Goal: Transaction & Acquisition: Purchase product/service

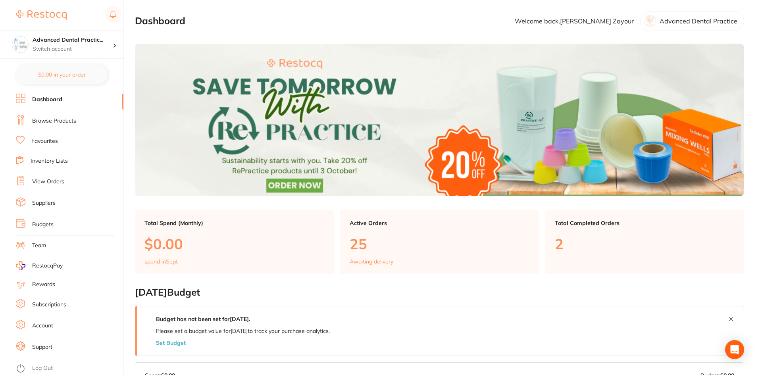
click at [42, 119] on link "Browse Products" at bounding box center [54, 121] width 44 height 8
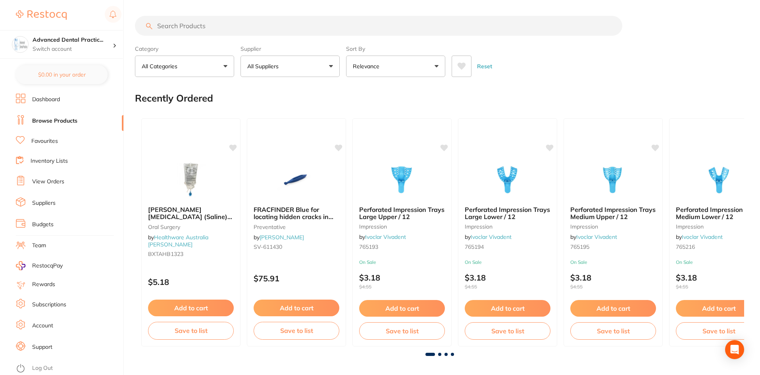
click at [202, 27] on input "search" at bounding box center [378, 26] width 487 height 20
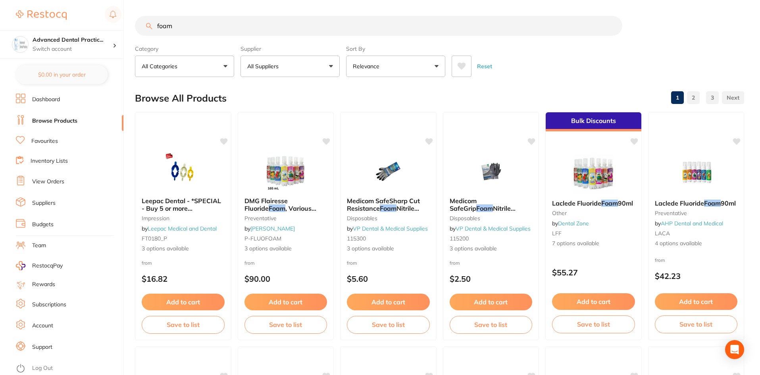
type input "foam"
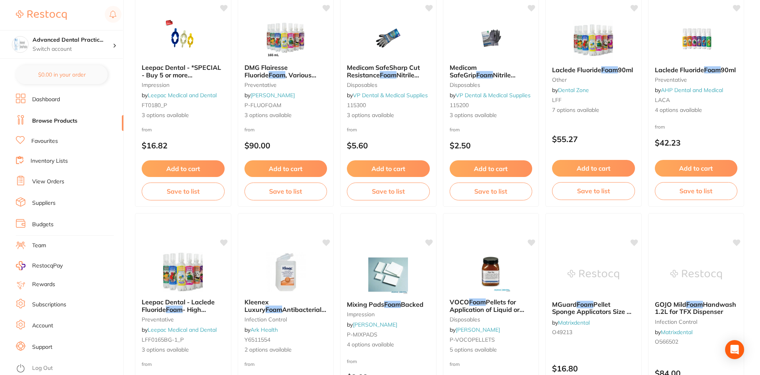
scroll to position [119, 0]
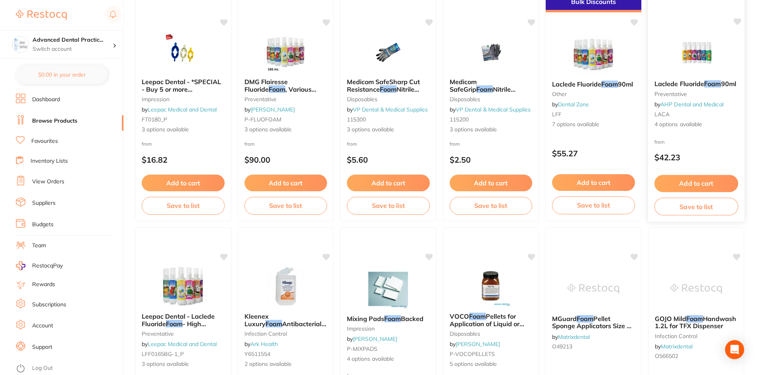
click at [691, 63] on img at bounding box center [695, 54] width 52 height 40
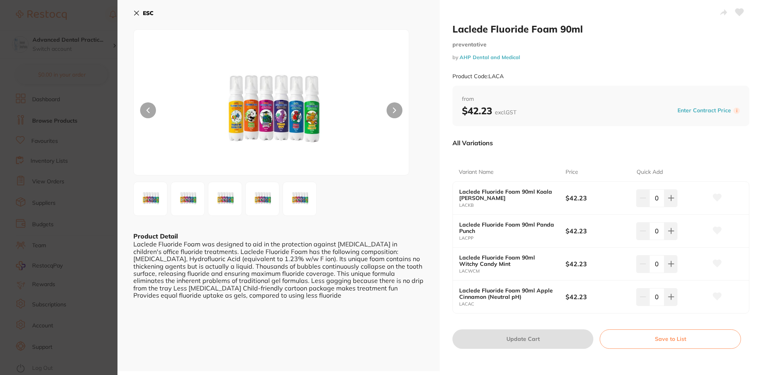
click at [64, 71] on section "Laclede Fluoride Foam 90ml preventative by AHP Dental and Medical Product Code:…" at bounding box center [381, 187] width 762 height 375
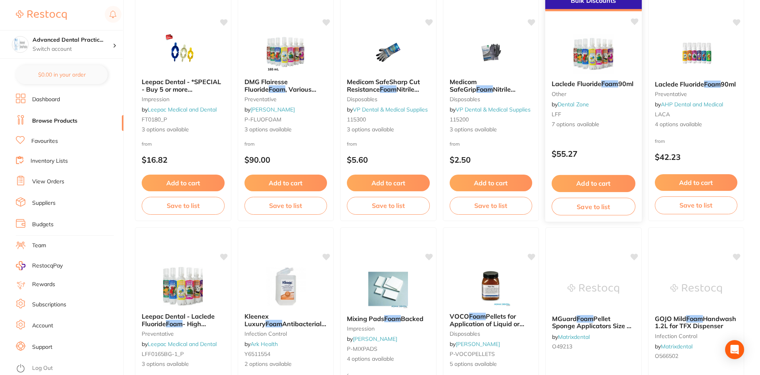
scroll to position [79, 0]
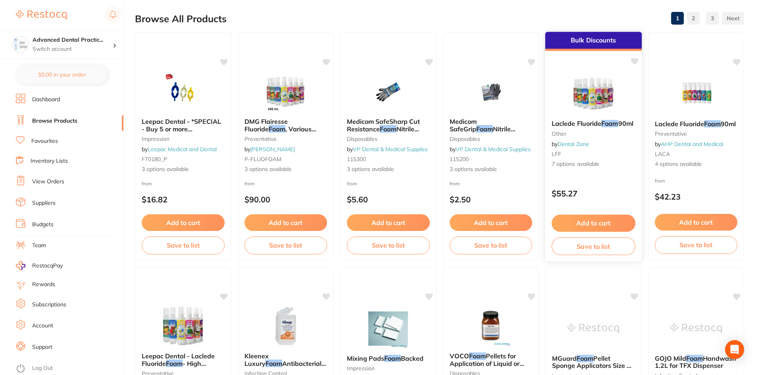
click at [602, 92] on img at bounding box center [593, 93] width 52 height 40
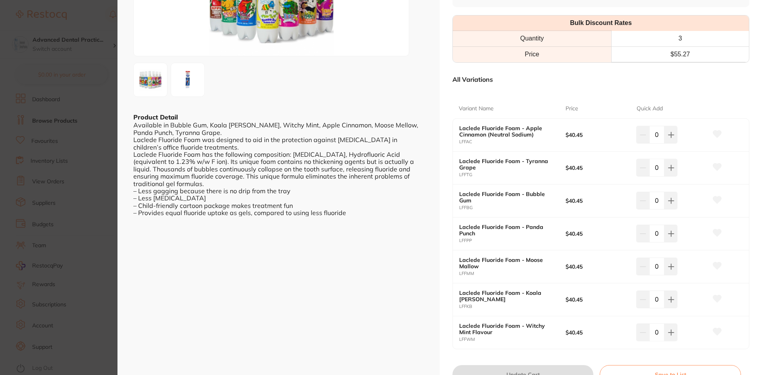
scroll to position [159, 0]
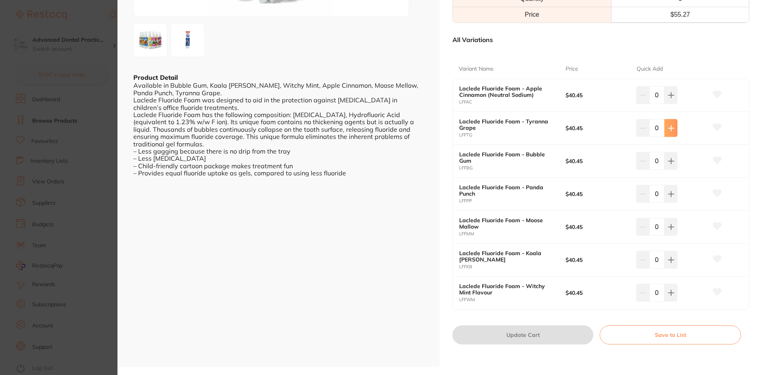
click at [669, 123] on button at bounding box center [670, 127] width 13 height 17
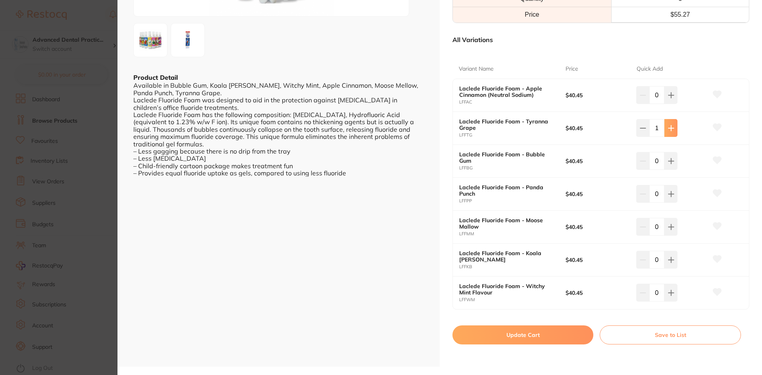
click at [669, 129] on icon at bounding box center [671, 128] width 6 height 6
click at [669, 130] on icon at bounding box center [671, 128] width 6 height 6
type input "3"
click at [513, 332] on button "Update Cart" at bounding box center [522, 334] width 141 height 19
checkbox input "false"
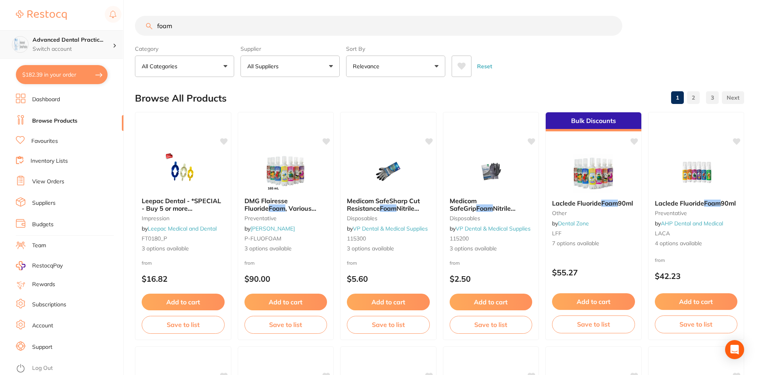
scroll to position [0, 0]
drag, startPoint x: 195, startPoint y: 19, endPoint x: 119, endPoint y: 39, distance: 78.7
click at [119, 39] on div "$182.39 Advanced Dental Practic... Switch account Advanced Dental Practice $182…" at bounding box center [380, 187] width 760 height 375
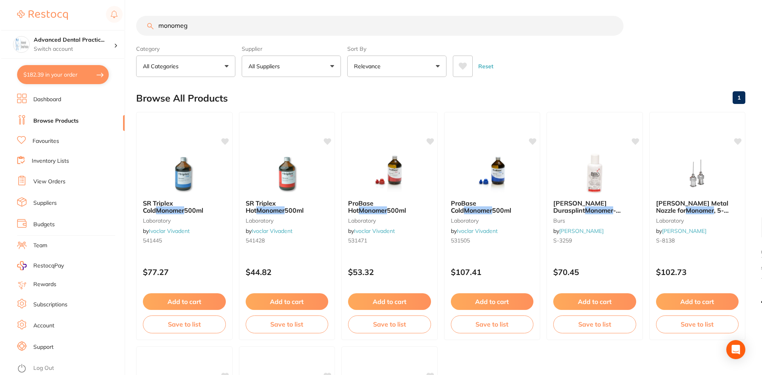
scroll to position [0, 0]
drag, startPoint x: 201, startPoint y: 23, endPoint x: 142, endPoint y: 29, distance: 59.4
click at [142, 29] on input "monomeg" at bounding box center [378, 26] width 487 height 20
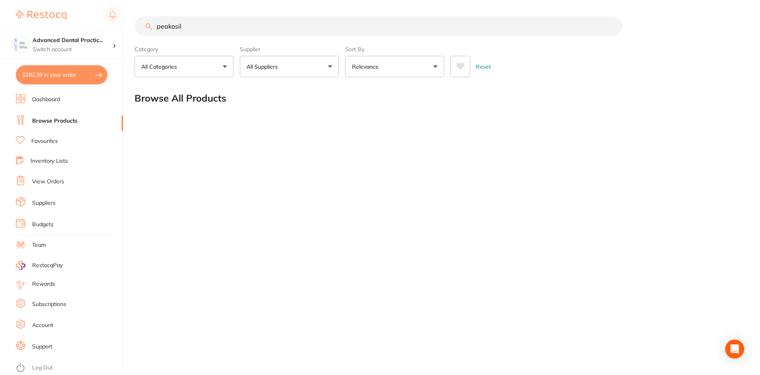
scroll to position [0, 0]
drag, startPoint x: 207, startPoint y: 27, endPoint x: 122, endPoint y: 40, distance: 85.9
click at [122, 40] on div "$182.39 Advanced Dental Practic... Switch account Advanced Dental Practice $182…" at bounding box center [381, 187] width 762 height 375
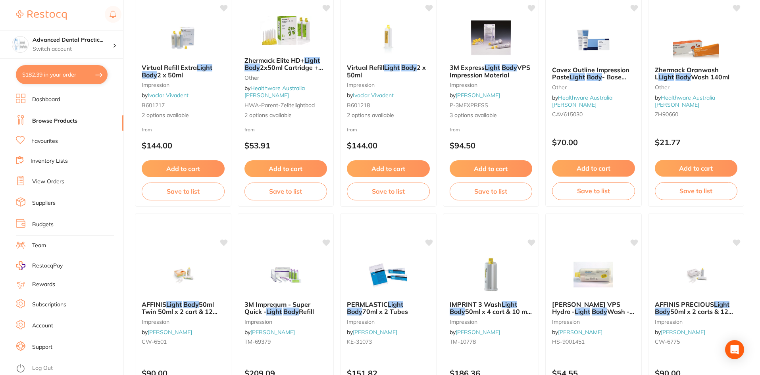
scroll to position [119, 0]
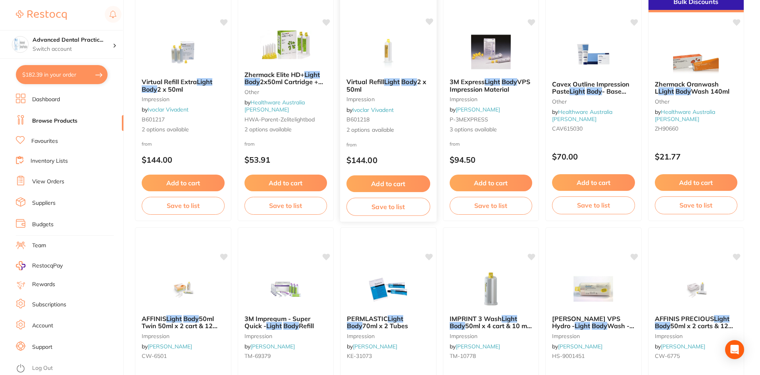
click at [382, 50] on img at bounding box center [388, 52] width 52 height 40
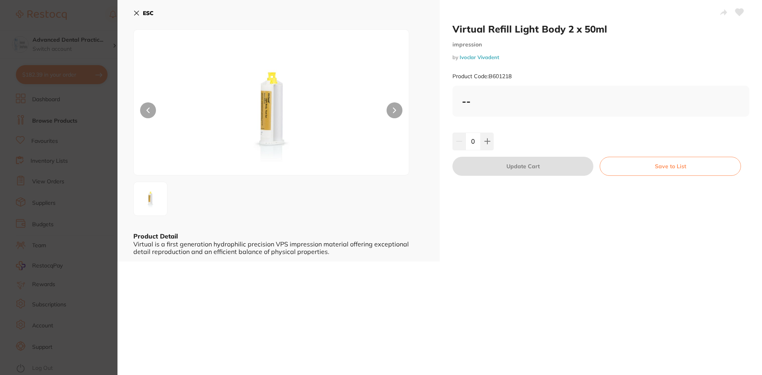
click at [90, 147] on section "Virtual Refill Light Body 2 x 50ml impression by Ivoclar Vivadent Product Code:…" at bounding box center [381, 187] width 762 height 375
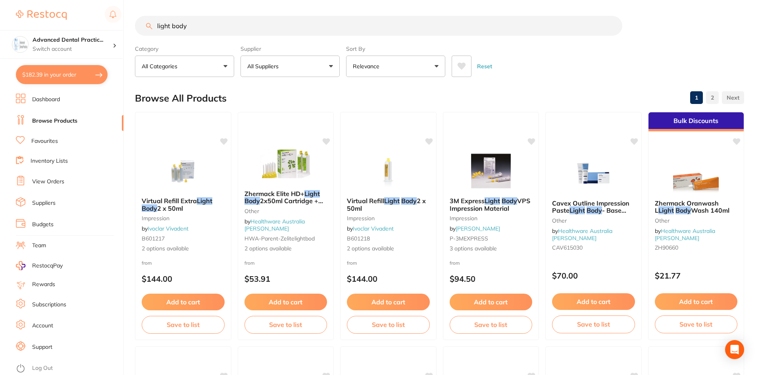
click at [212, 30] on input "light body" at bounding box center [378, 26] width 487 height 20
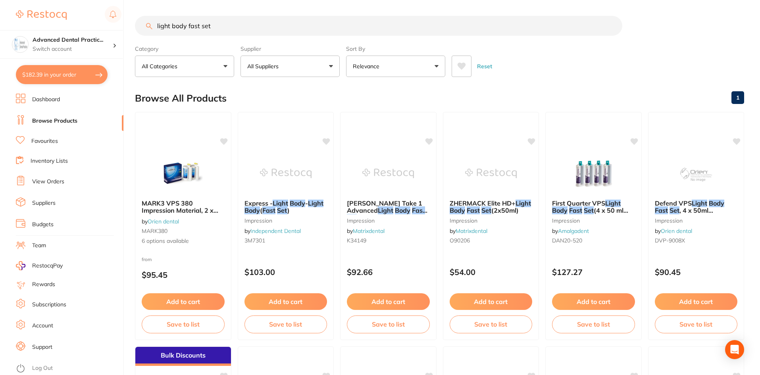
drag, startPoint x: 256, startPoint y: 27, endPoint x: 69, endPoint y: 27, distance: 186.4
click at [69, 27] on div "$182.39 Advanced Dental Practic... Switch account Advanced Dental Practice $182…" at bounding box center [380, 187] width 760 height 375
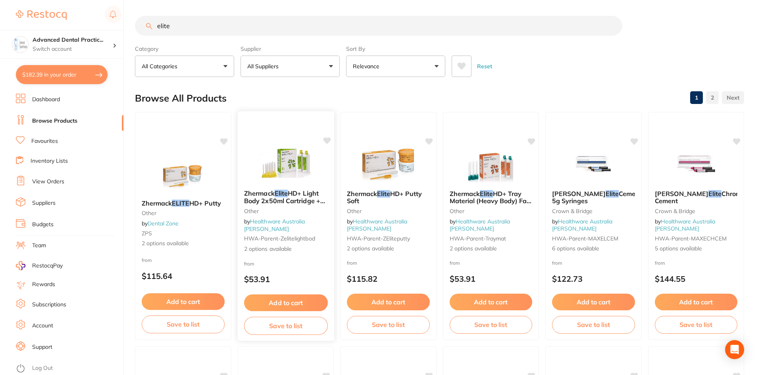
type input "elite"
click at [270, 148] on div "Zhermack Elite HD+ Light Body 2x50ml Cartridge + 12 Mixing Tips other by Health…" at bounding box center [285, 226] width 97 height 230
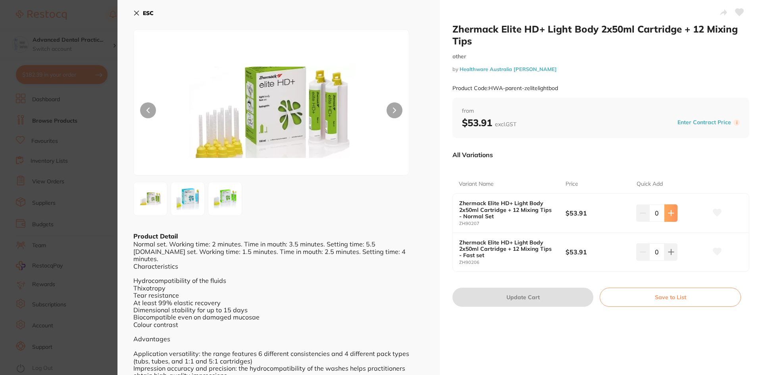
click at [668, 213] on icon at bounding box center [670, 212] width 5 height 5
type input "1"
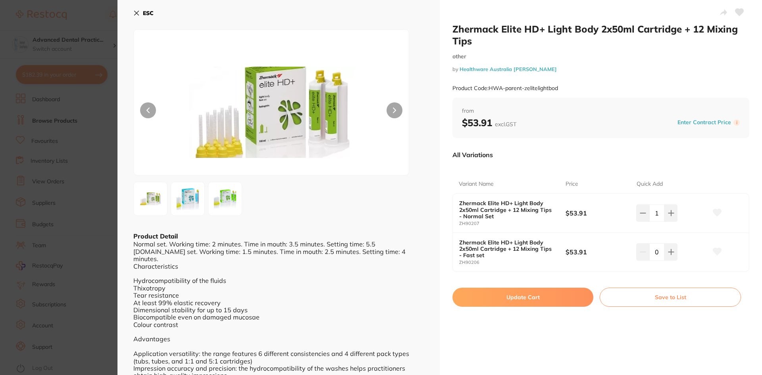
click at [550, 297] on button "Update Cart" at bounding box center [522, 297] width 141 height 19
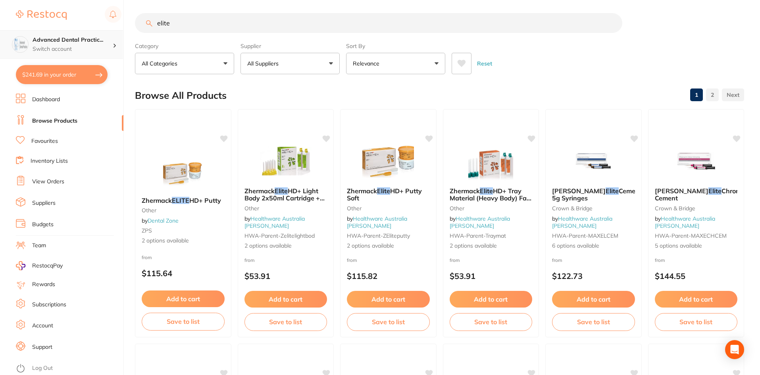
scroll to position [0, 0]
drag, startPoint x: 212, startPoint y: 22, endPoint x: 112, endPoint y: 35, distance: 101.1
click at [112, 35] on div "$241.69 Advanced Dental Practic... Switch account Advanced Dental Practice $241…" at bounding box center [380, 184] width 760 height 375
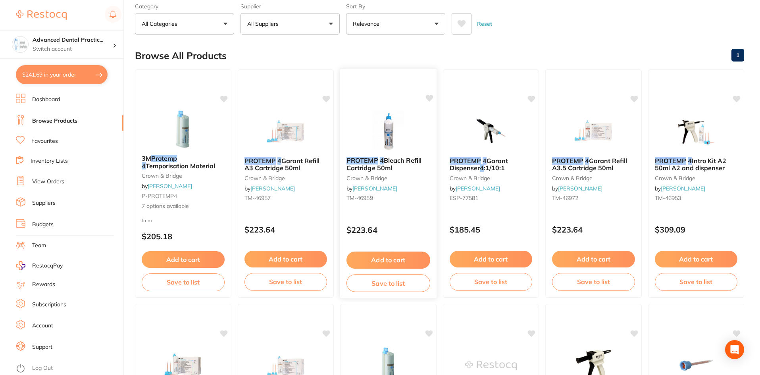
scroll to position [0, 0]
click at [363, 119] on img at bounding box center [388, 130] width 52 height 40
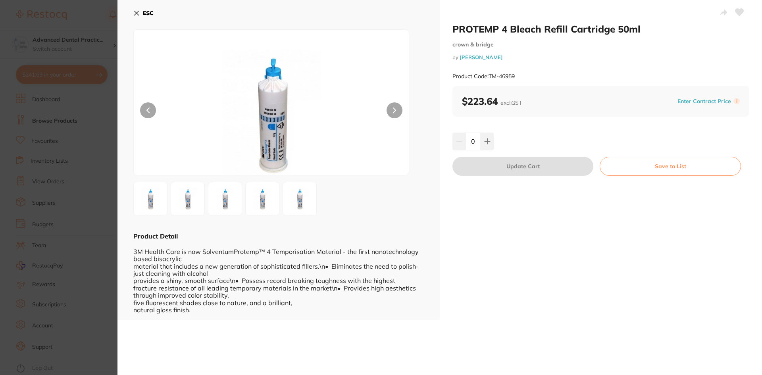
click at [62, 137] on section "PROTEMP 4 Bleach Refill Cartridge 50ml crown & bridge by [PERSON_NAME] Product …" at bounding box center [381, 187] width 762 height 375
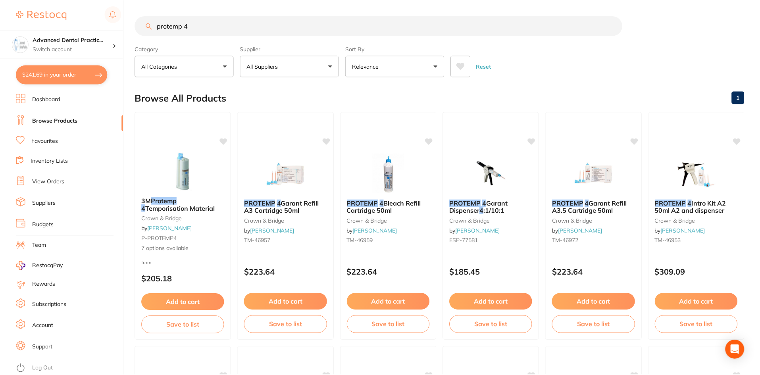
scroll to position [42, 0]
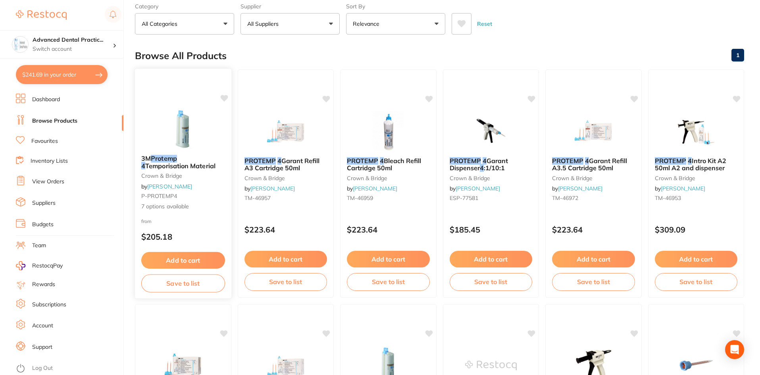
click at [199, 136] on img at bounding box center [183, 128] width 52 height 40
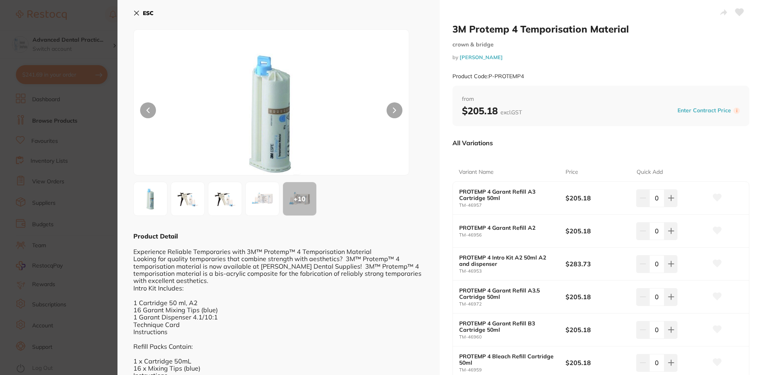
click at [148, 194] on img at bounding box center [150, 198] width 29 height 29
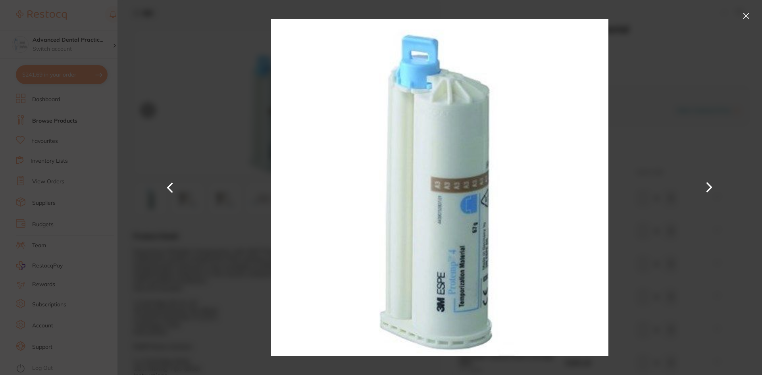
click at [155, 168] on div at bounding box center [439, 187] width 644 height 375
click at [109, 171] on section "3M Protemp 4 Temporisation Material crown & bridge by [PERSON_NAME] Product Cod…" at bounding box center [381, 187] width 762 height 375
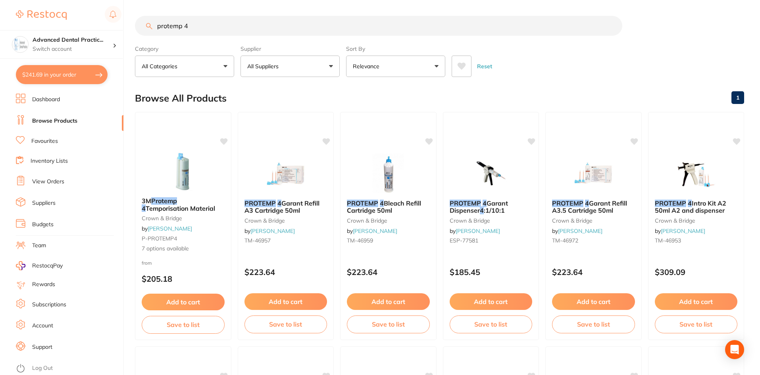
click at [218, 29] on input "protemp 4" at bounding box center [378, 26] width 487 height 20
type input "p"
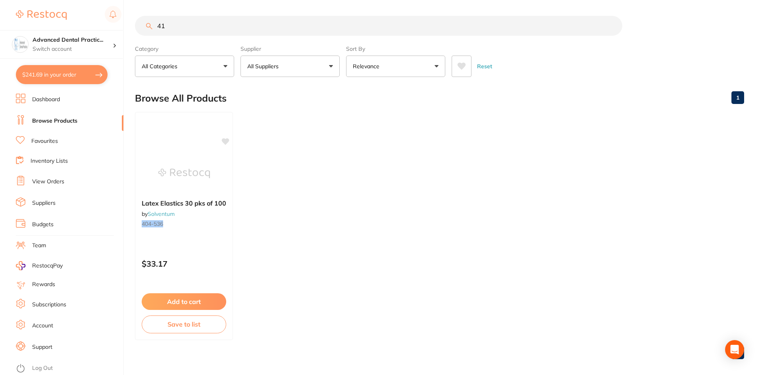
type input "4"
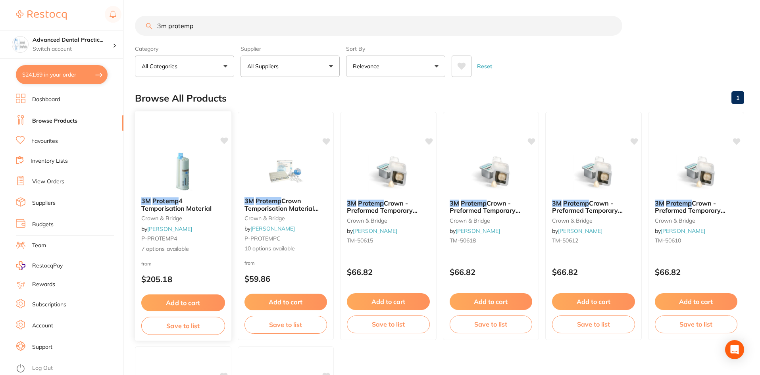
type input "3m protemp"
click at [198, 175] on img at bounding box center [183, 171] width 52 height 40
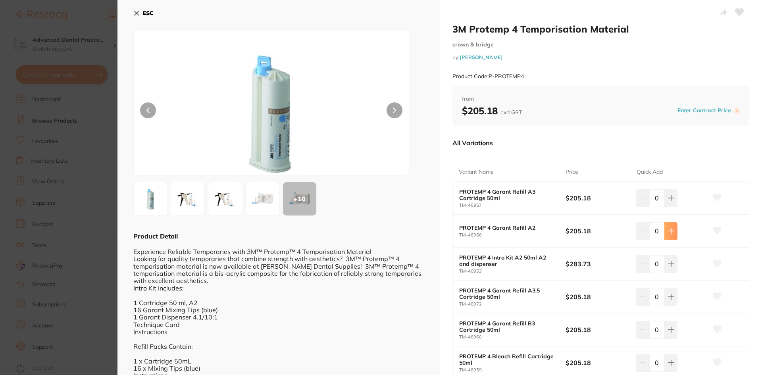
click at [670, 228] on icon at bounding box center [671, 231] width 6 height 6
type input "1"
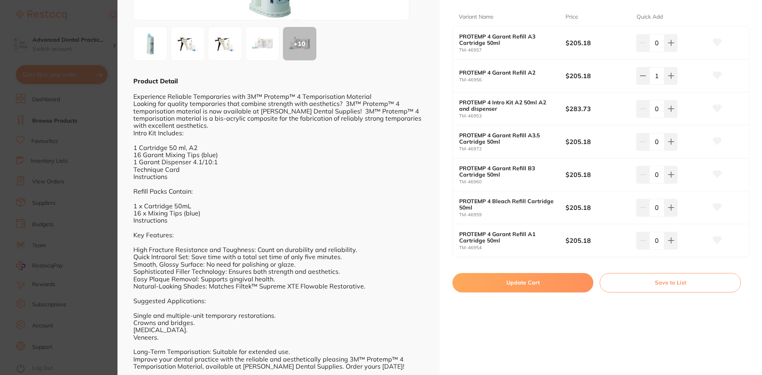
scroll to position [170, 0]
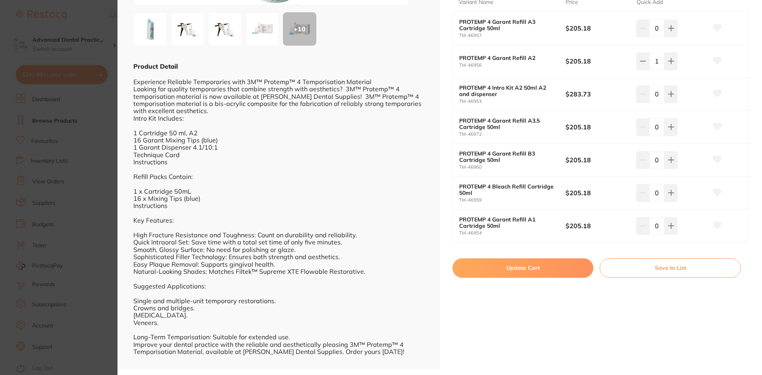
click at [537, 267] on button "Update Cart" at bounding box center [522, 267] width 141 height 19
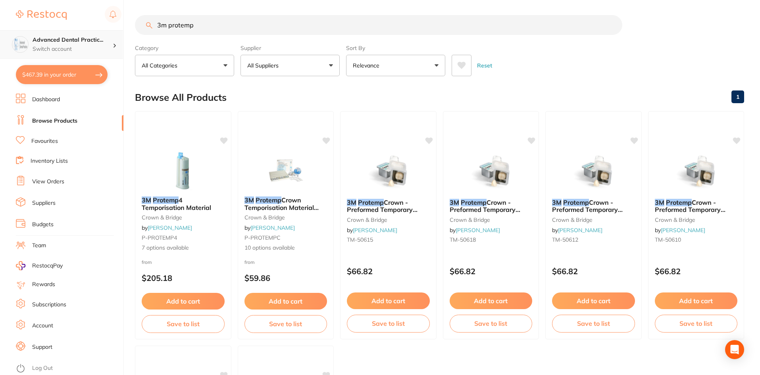
scroll to position [0, 0]
drag, startPoint x: 214, startPoint y: 25, endPoint x: 76, endPoint y: 42, distance: 139.5
click at [76, 42] on div "$467.39 Advanced Dental Practic... Switch account Advanced Dental Practice $467…" at bounding box center [380, 186] width 760 height 375
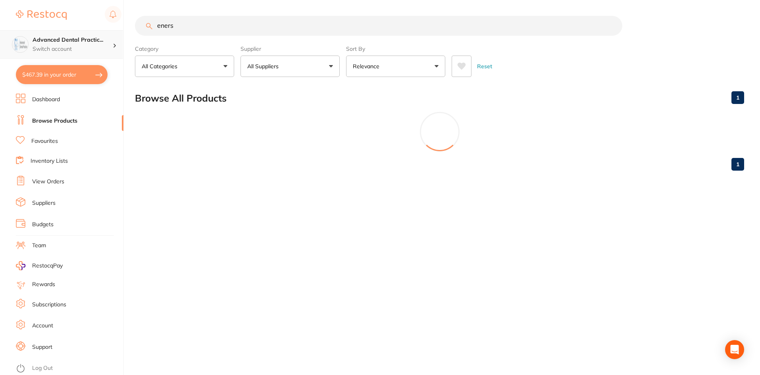
scroll to position [0, 0]
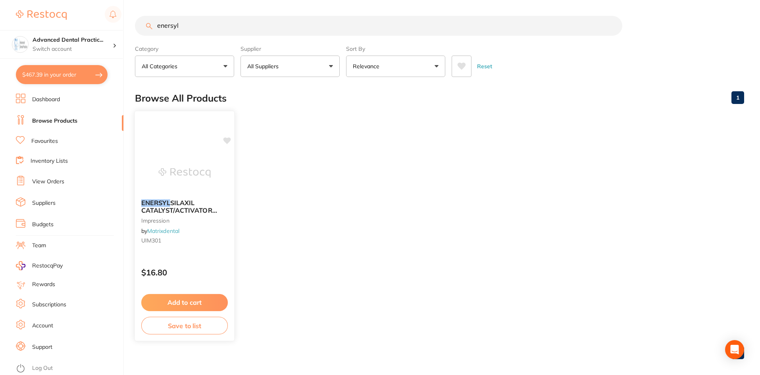
type input "enersyl"
click at [180, 159] on img at bounding box center [184, 173] width 52 height 40
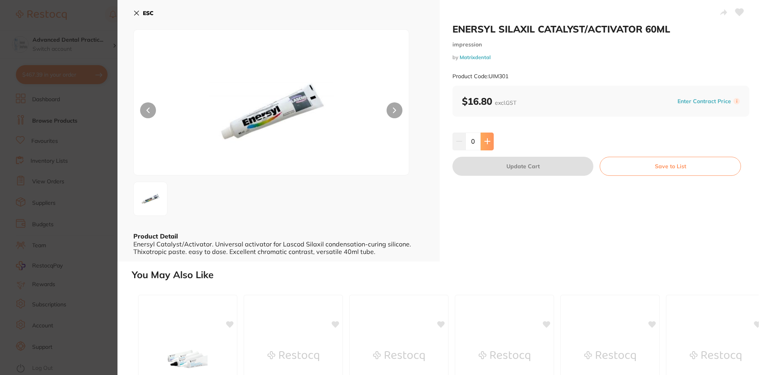
click at [488, 138] on icon at bounding box center [487, 141] width 6 height 6
type input "1"
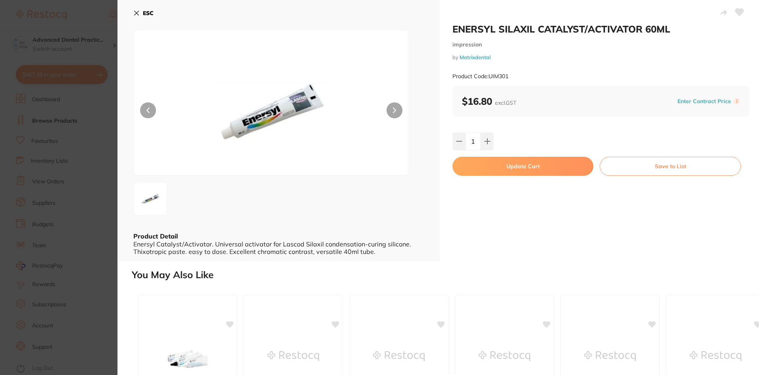
click at [478, 54] on link "Matrixdental" at bounding box center [474, 57] width 31 height 6
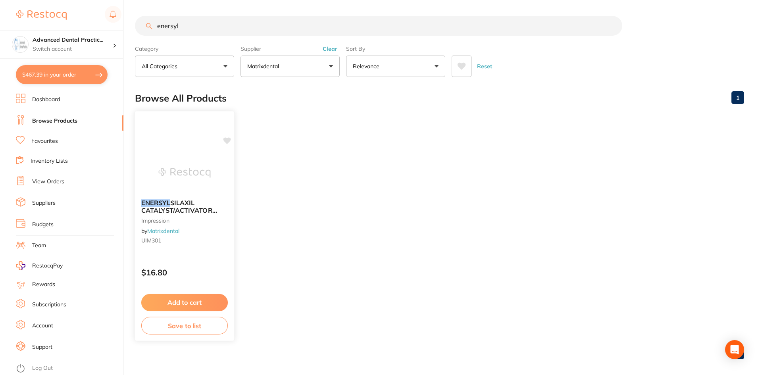
click at [199, 179] on img at bounding box center [184, 173] width 52 height 40
click at [199, 153] on img at bounding box center [184, 173] width 52 height 40
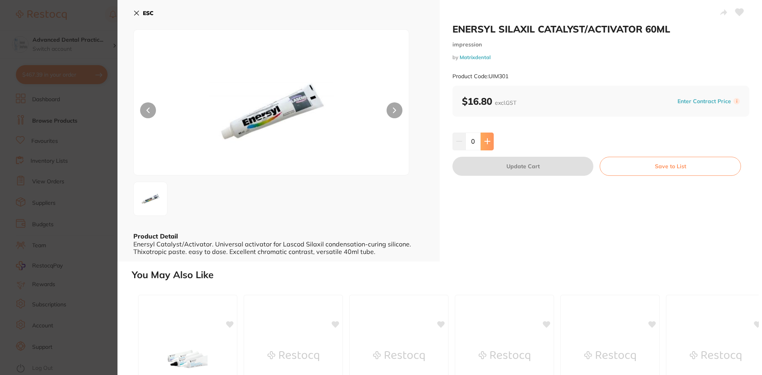
click at [485, 136] on button at bounding box center [486, 140] width 13 height 17
type input "1"
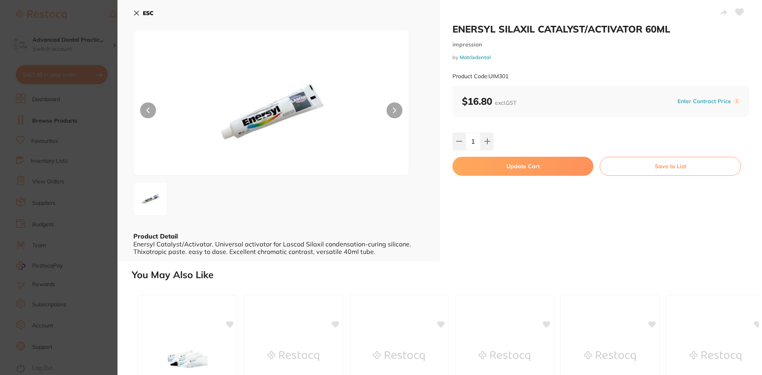
click at [505, 168] on button "Update Cart" at bounding box center [522, 166] width 141 height 19
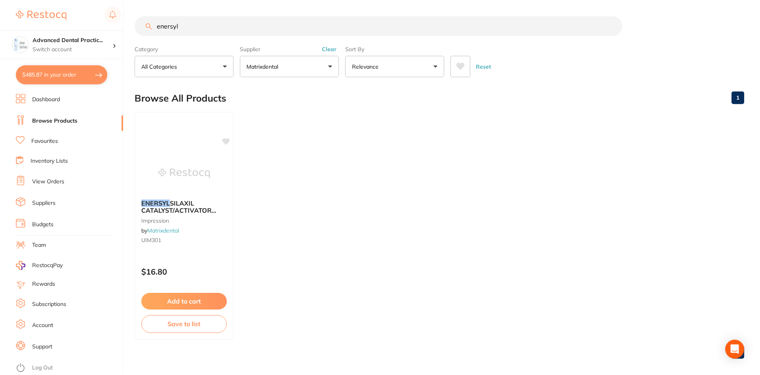
scroll to position [1, 0]
click at [103, 77] on button "$485.87 in your order" at bounding box center [62, 74] width 92 height 19
checkbox input "true"
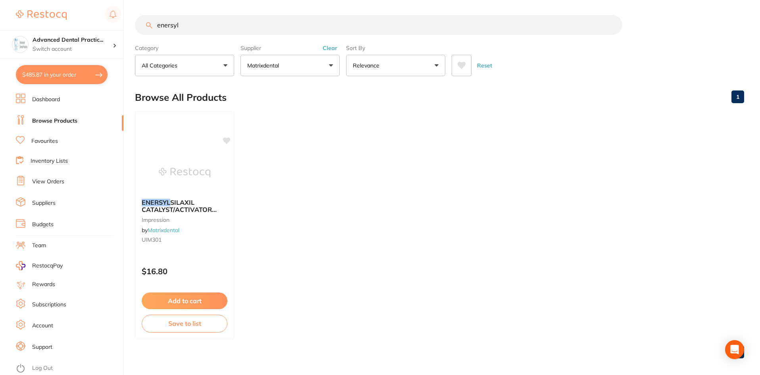
checkbox input "true"
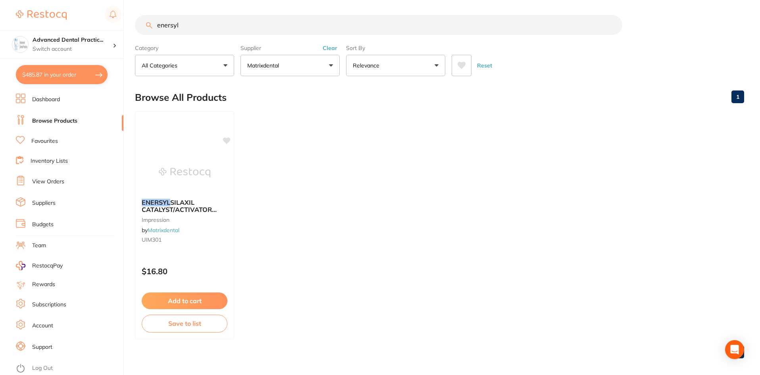
checkbox input "true"
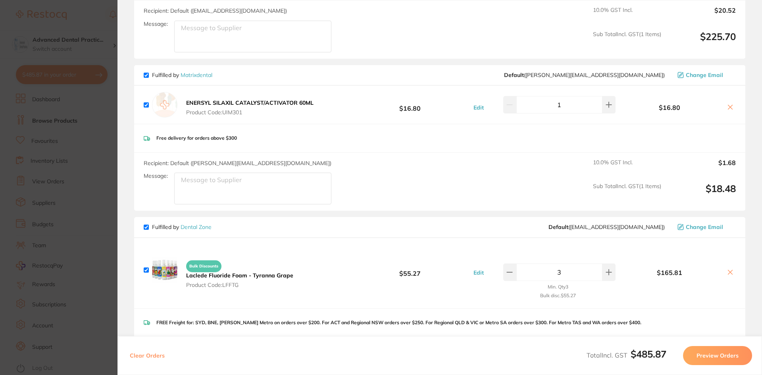
scroll to position [174, 0]
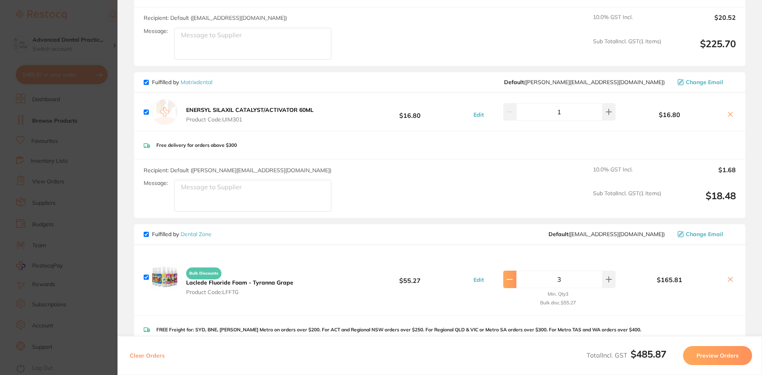
click at [512, 276] on icon at bounding box center [509, 279] width 6 height 6
type input "2"
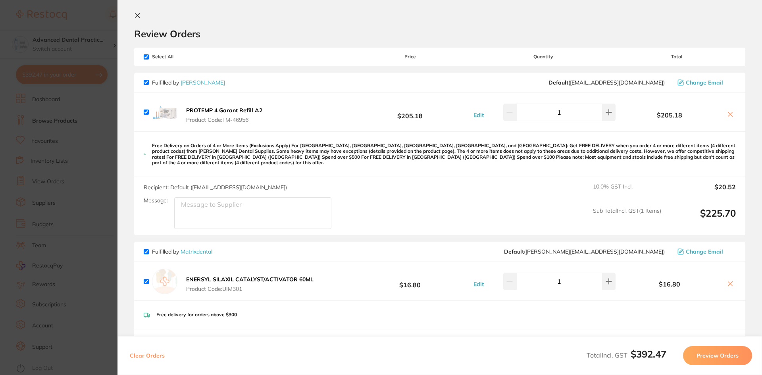
scroll to position [0, 0]
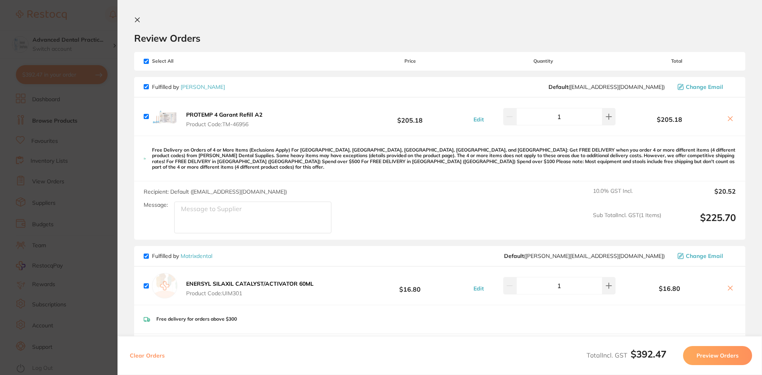
click at [86, 157] on section "Update RRP Set your pre negotiated price for this item. Item Agreed RRP (excl. …" at bounding box center [381, 187] width 762 height 375
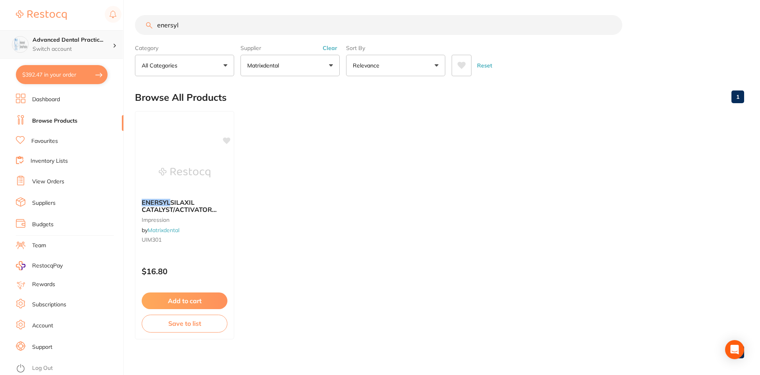
scroll to position [0, 0]
drag, startPoint x: 207, startPoint y: 25, endPoint x: 112, endPoint y: 40, distance: 95.9
click at [112, 40] on div "$392.47 Advanced Dental Practic... Switch account Advanced Dental Practice $392…" at bounding box center [380, 186] width 760 height 375
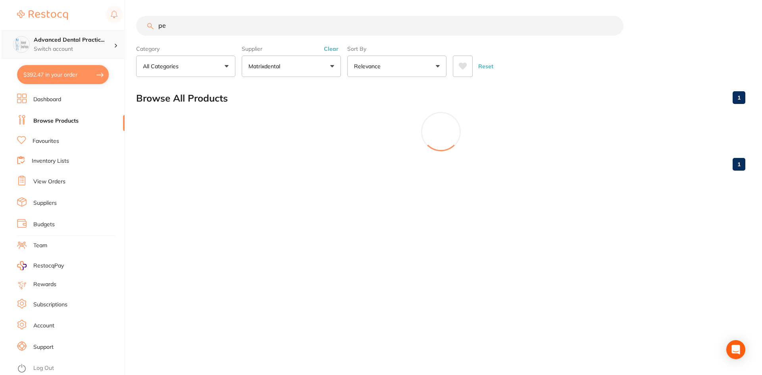
scroll to position [0, 0]
type input "p"
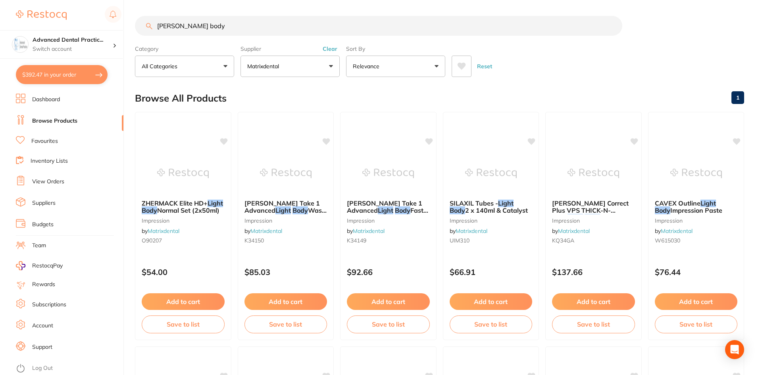
click at [161, 25] on input "kight body" at bounding box center [378, 26] width 487 height 20
click at [210, 25] on input "light body" at bounding box center [378, 26] width 487 height 20
type input "l"
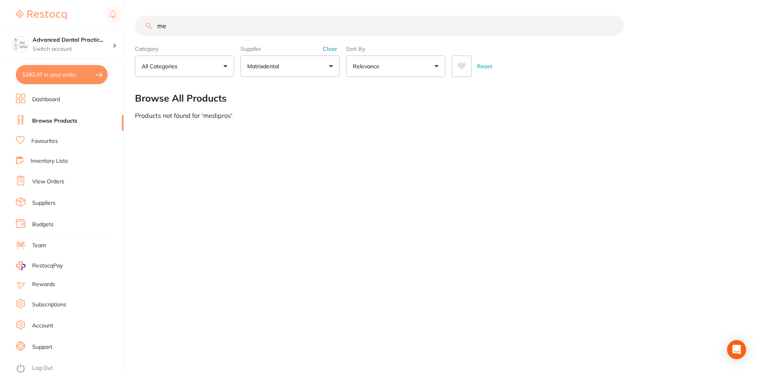
type input "m"
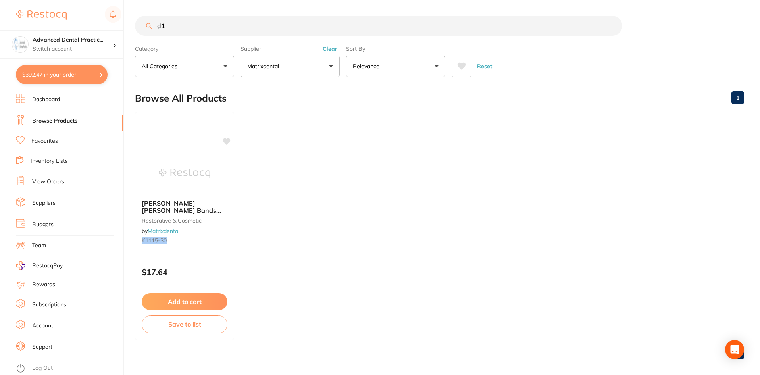
type input "d"
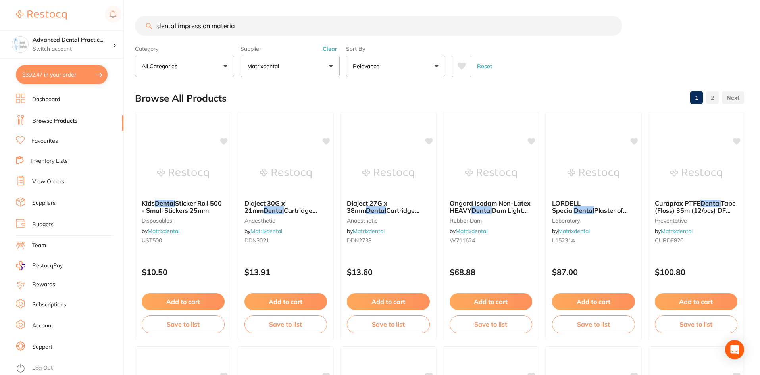
type input "dental impression material"
drag, startPoint x: 263, startPoint y: 21, endPoint x: 128, endPoint y: 49, distance: 138.1
click at [128, 49] on div "$392.47 Advanced Dental Practic... Switch account Advanced Dental Practice $392…" at bounding box center [380, 187] width 760 height 375
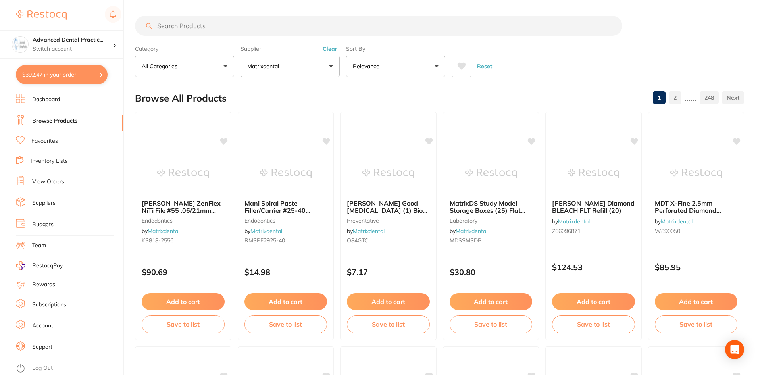
click at [62, 200] on li "Suppliers" at bounding box center [69, 203] width 107 height 12
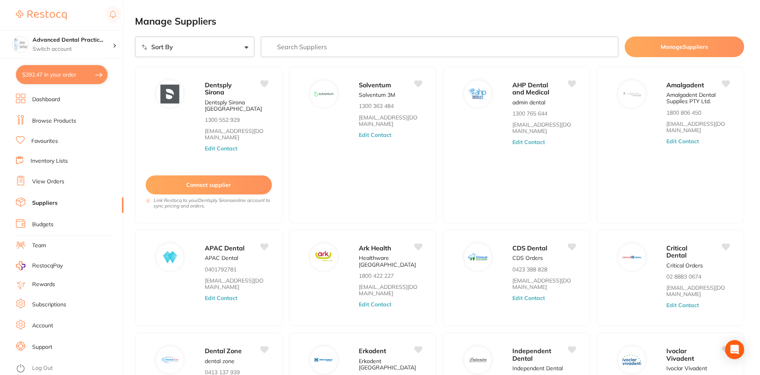
click at [57, 102] on link "Dashboard" at bounding box center [46, 100] width 28 height 8
